Goal: Contribute content

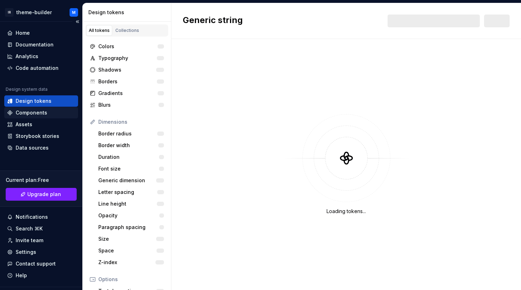
click at [34, 114] on div "Components" at bounding box center [32, 112] width 32 height 7
click at [33, 111] on div "Components" at bounding box center [32, 112] width 32 height 7
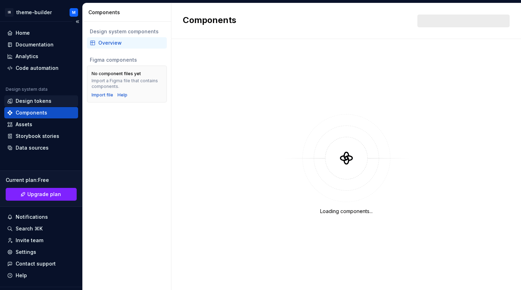
click at [43, 99] on div "Design tokens" at bounding box center [34, 101] width 36 height 7
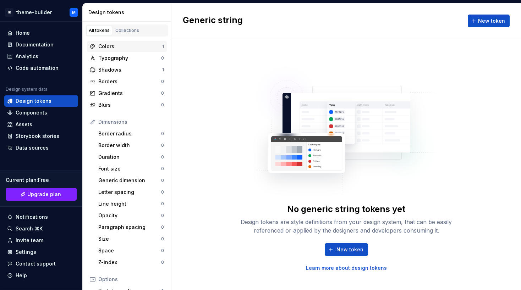
click at [114, 45] on div "Colors" at bounding box center [130, 46] width 64 height 7
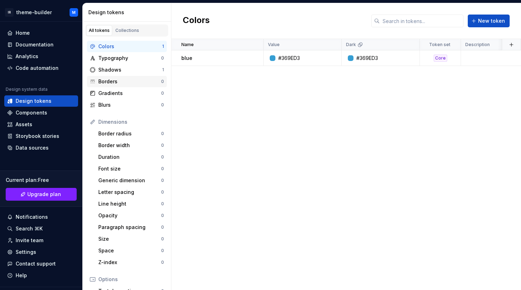
click at [123, 81] on div "Borders" at bounding box center [129, 81] width 63 height 7
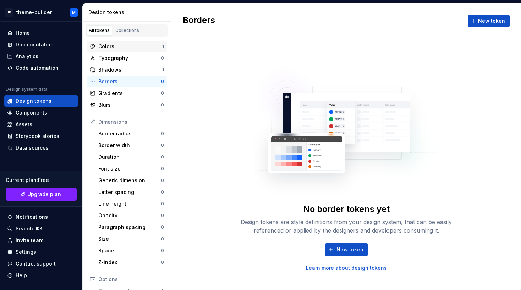
click at [107, 47] on div "Colors" at bounding box center [130, 46] width 64 height 7
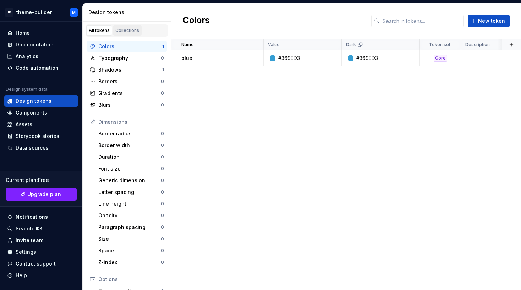
click at [130, 31] on div "Collections" at bounding box center [127, 31] width 24 height 6
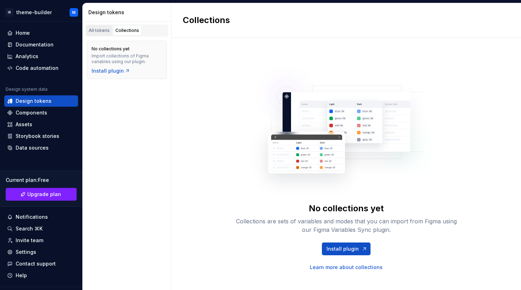
click at [99, 31] on div "All tokens" at bounding box center [99, 31] width 21 height 6
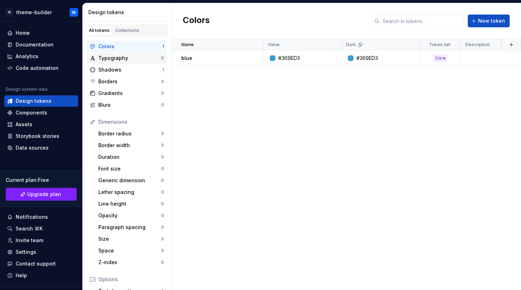
click at [121, 58] on div "Typography" at bounding box center [129, 58] width 63 height 7
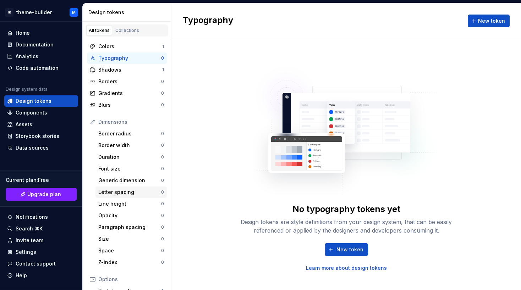
click at [118, 192] on div "Letter spacing" at bounding box center [129, 192] width 63 height 7
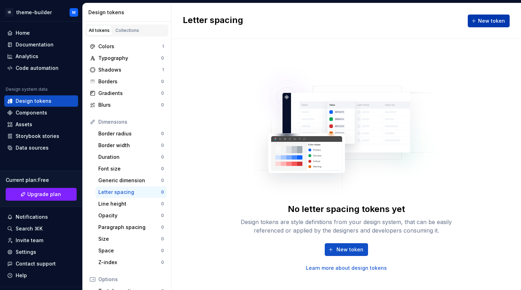
click at [488, 18] on span "New token" at bounding box center [491, 20] width 27 height 7
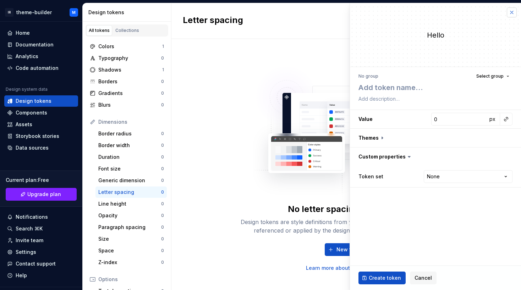
type textarea "*"
click at [512, 12] on button "button" at bounding box center [512, 12] width 10 height 10
